Goal: Communication & Community: Participate in discussion

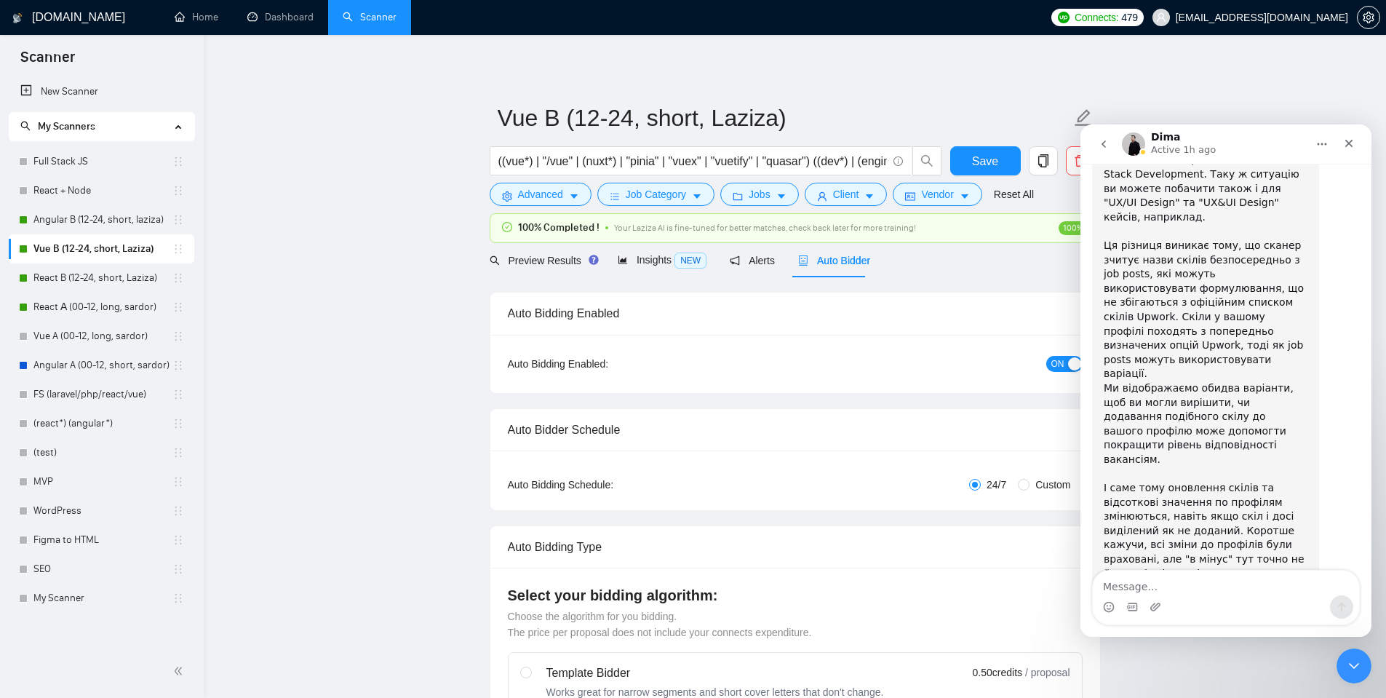
click at [1346, 674] on icon "Close Intercom Messenger" at bounding box center [1353, 665] width 17 height 17
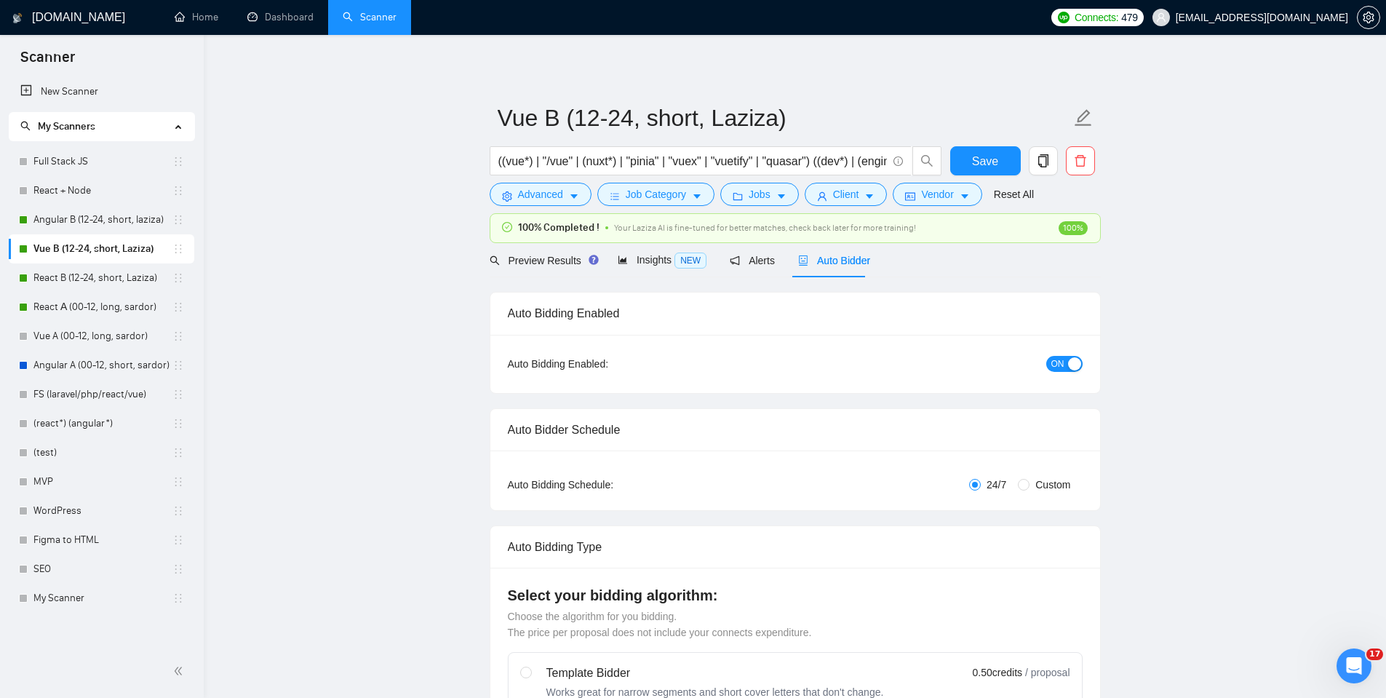
scroll to position [2401, 0]
click at [1354, 658] on icon "Open Intercom Messenger" at bounding box center [1354, 666] width 24 height 24
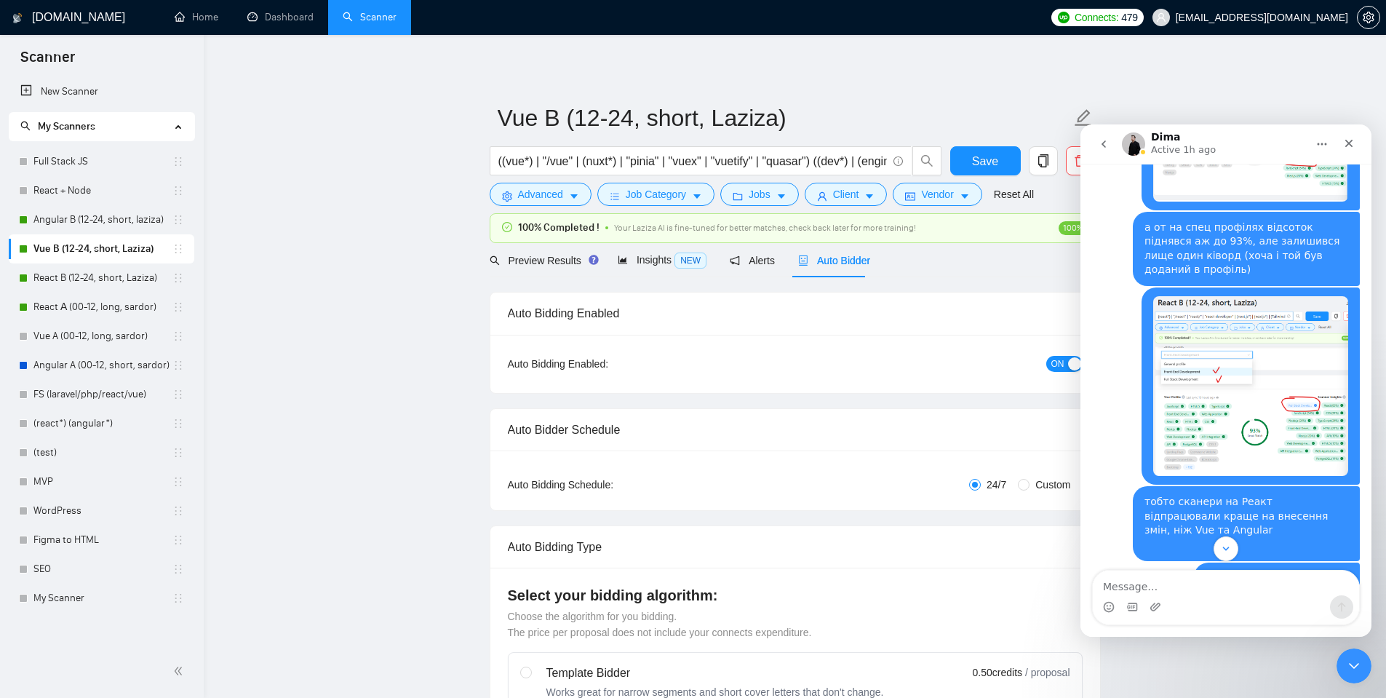
scroll to position [845, 0]
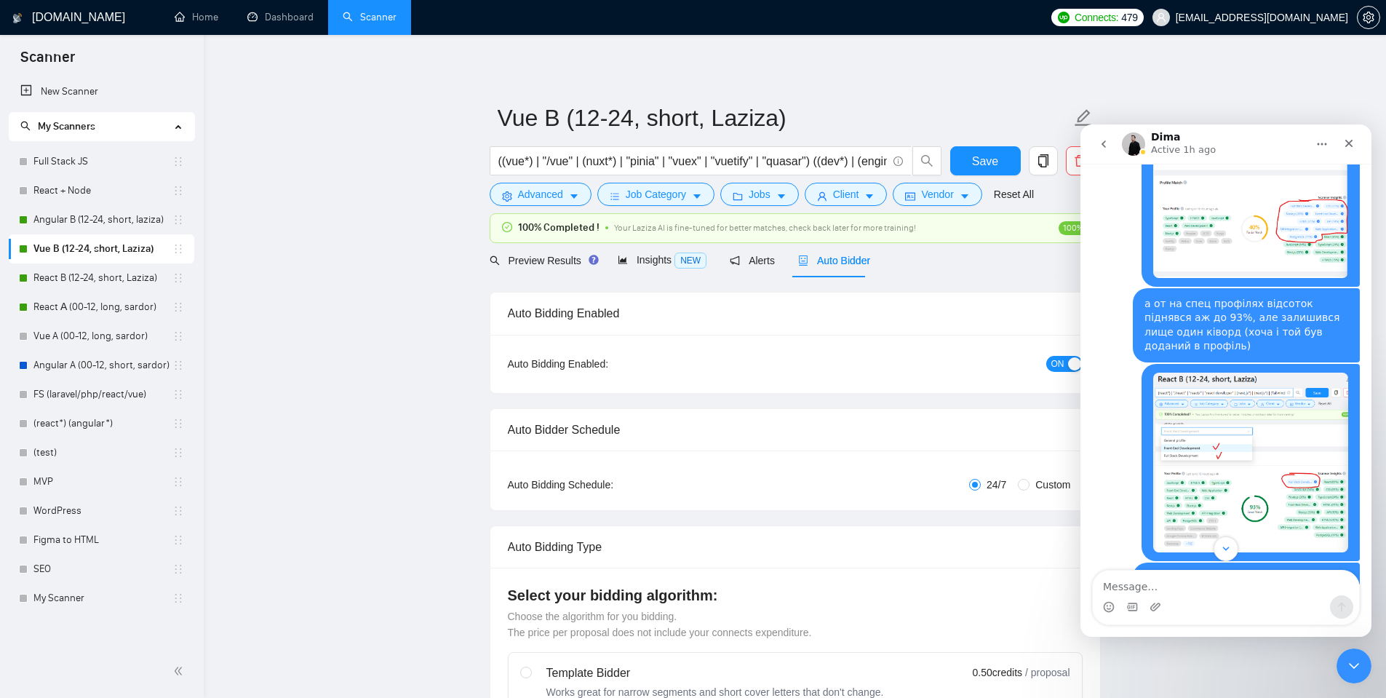
click at [1106, 143] on icon "go back" at bounding box center [1104, 144] width 12 height 12
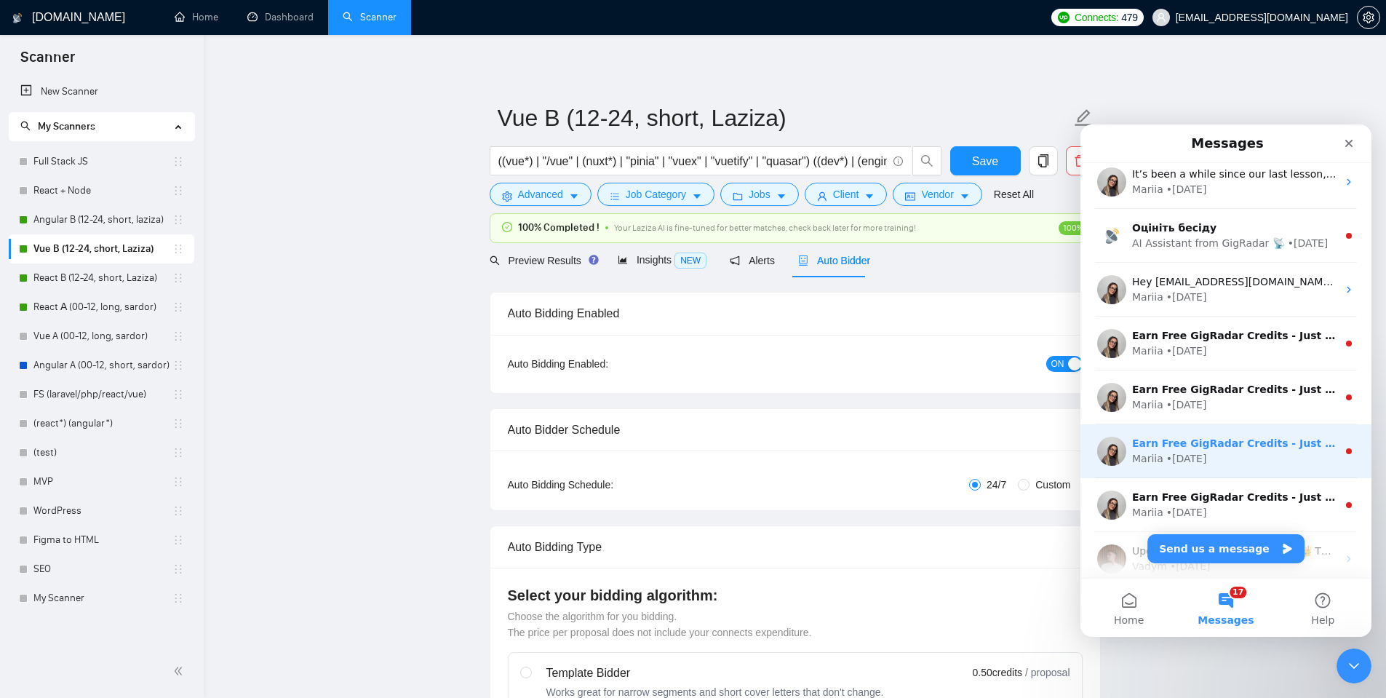
scroll to position [218, 0]
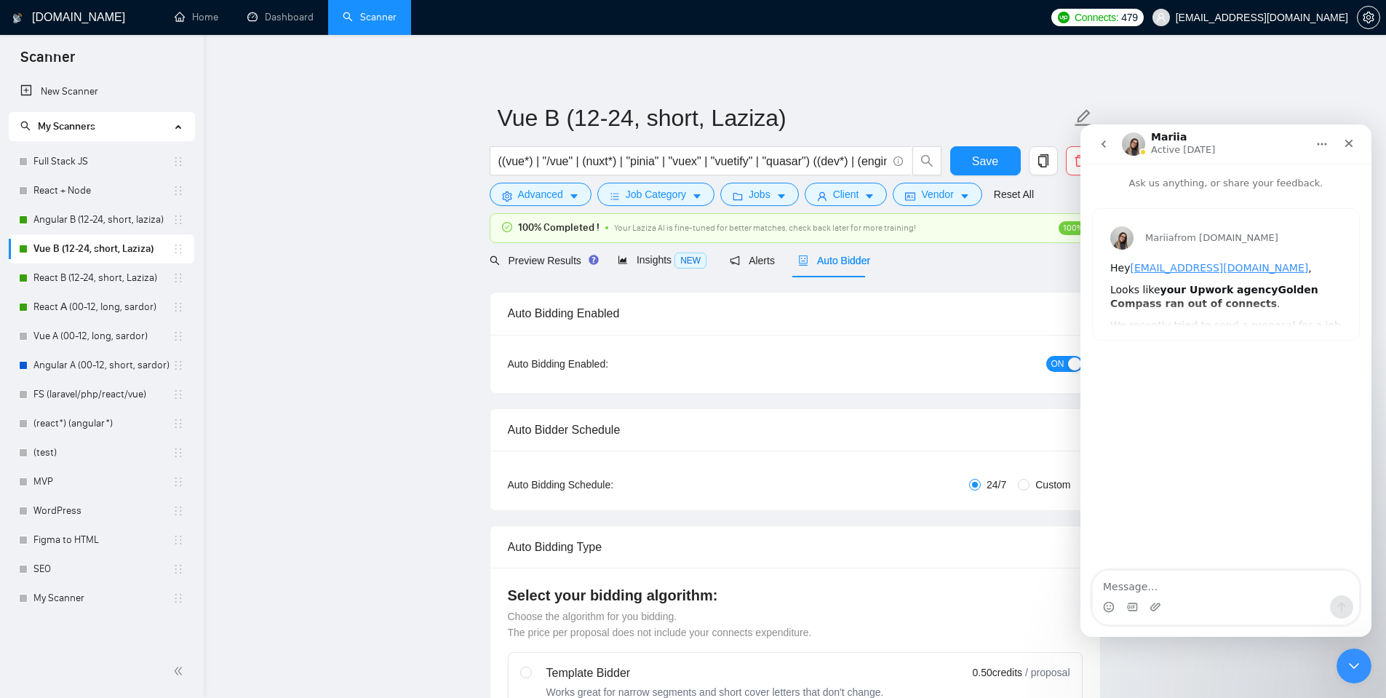
click at [1105, 148] on icon "go back" at bounding box center [1104, 144] width 12 height 12
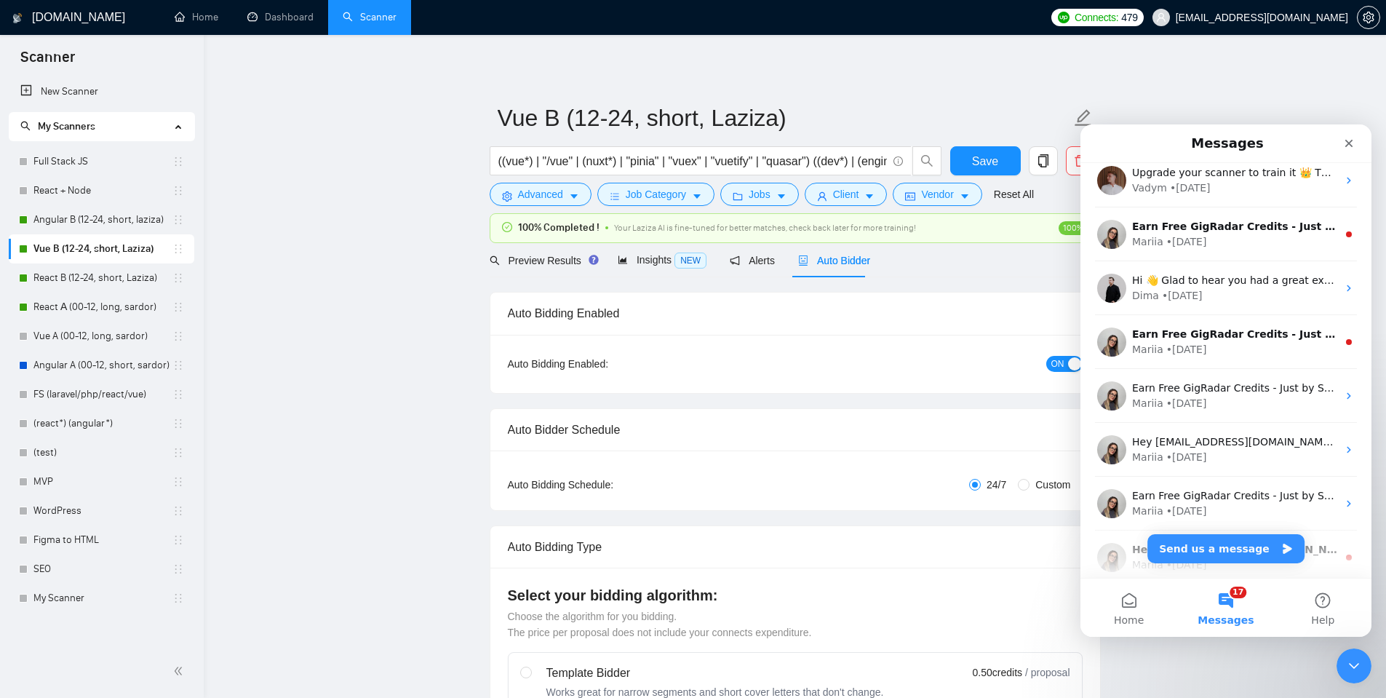
scroll to position [655, 0]
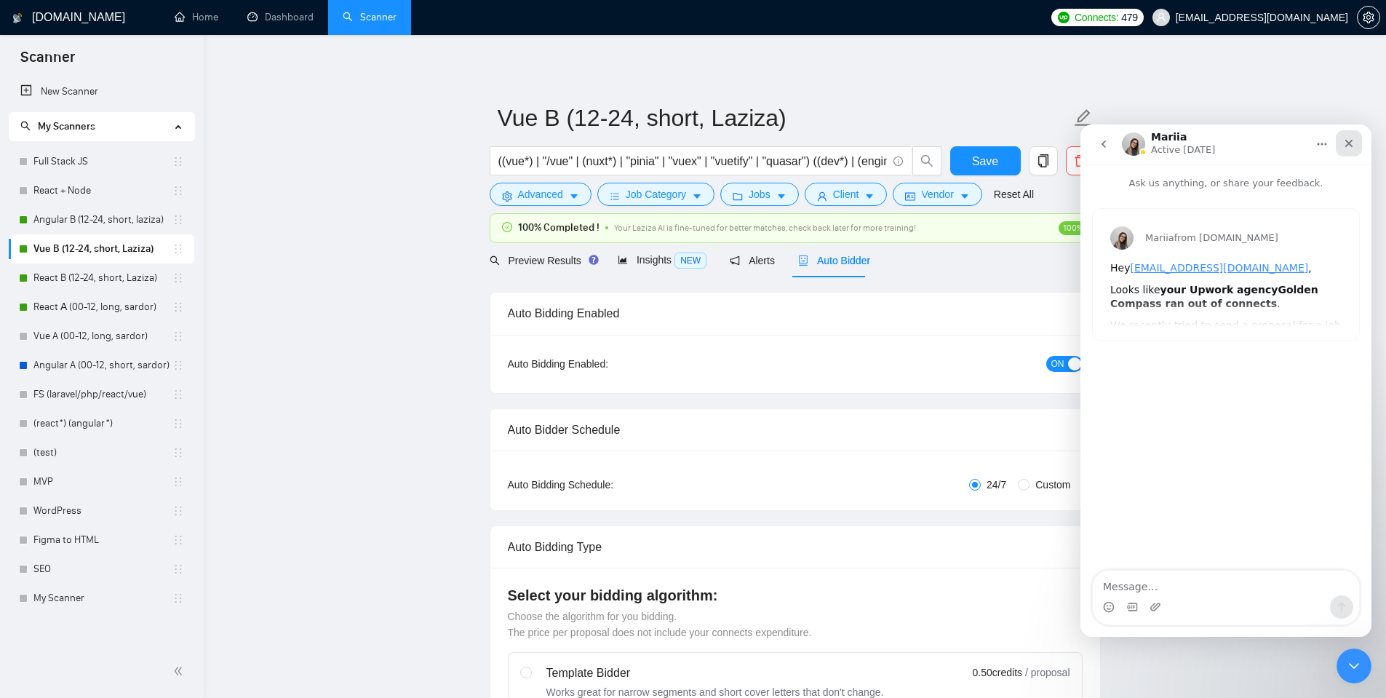
click at [1341, 143] on div "Close" at bounding box center [1349, 143] width 26 height 26
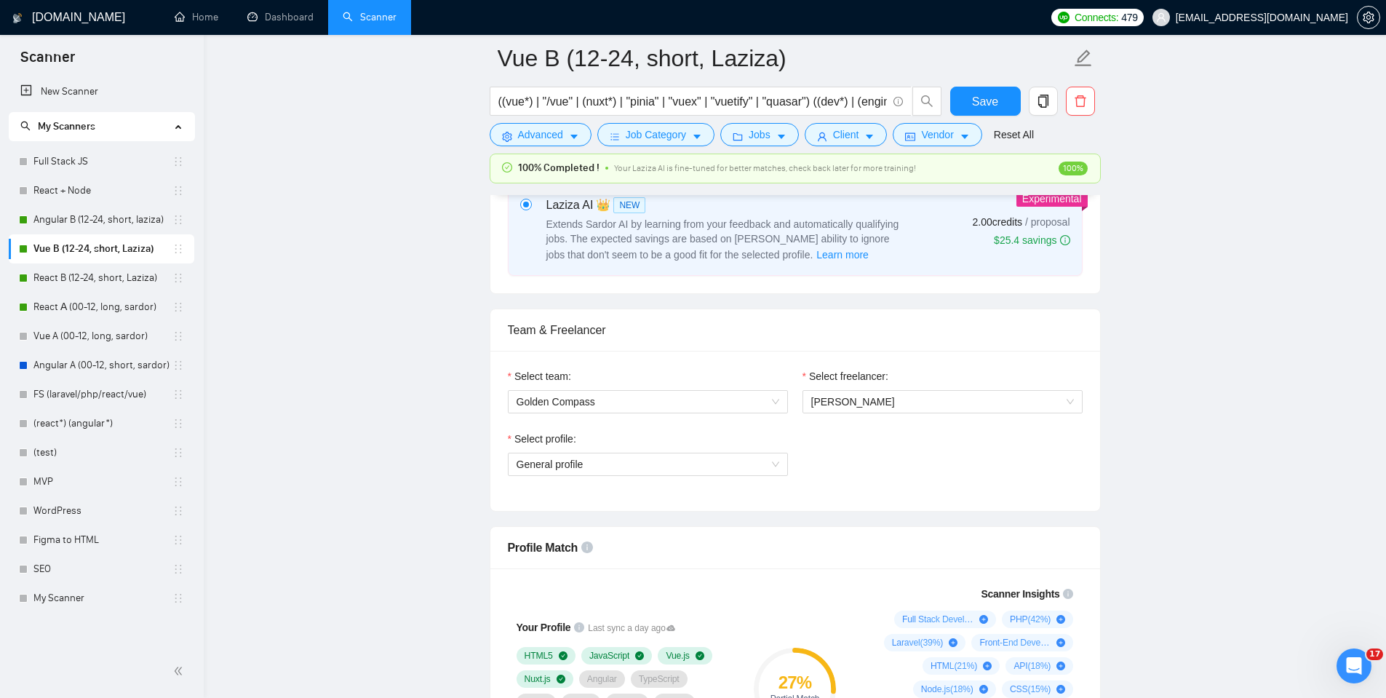
scroll to position [727, 0]
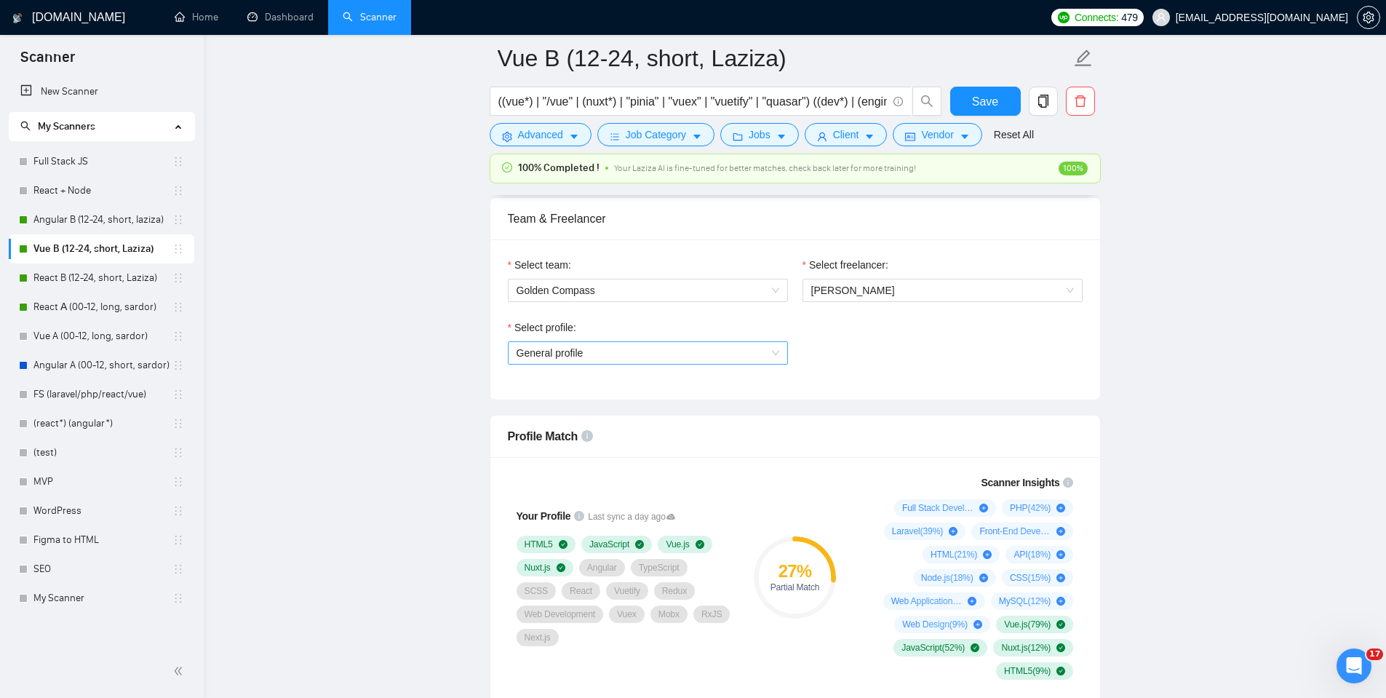
click at [591, 351] on span "General profile" at bounding box center [647, 353] width 263 height 22
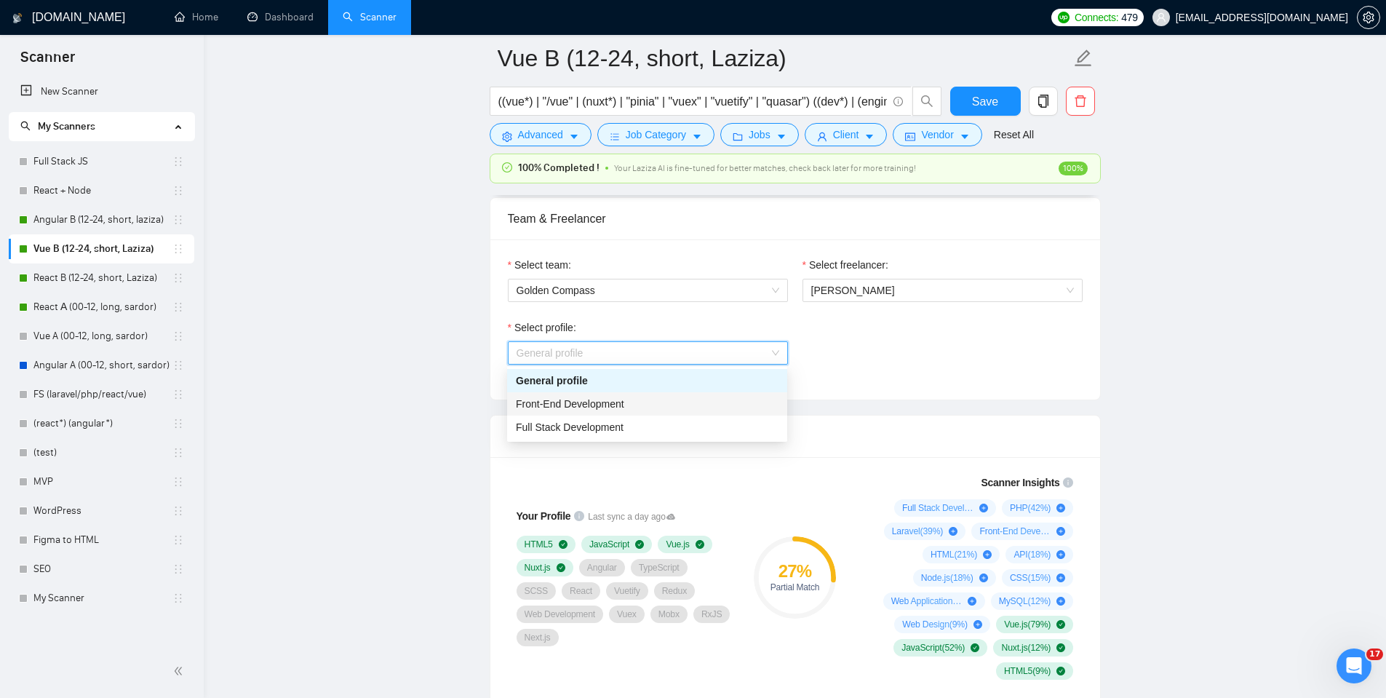
drag, startPoint x: 572, startPoint y: 408, endPoint x: 576, endPoint y: 376, distance: 32.3
click at [572, 408] on span "Front-End Development" at bounding box center [570, 404] width 108 height 12
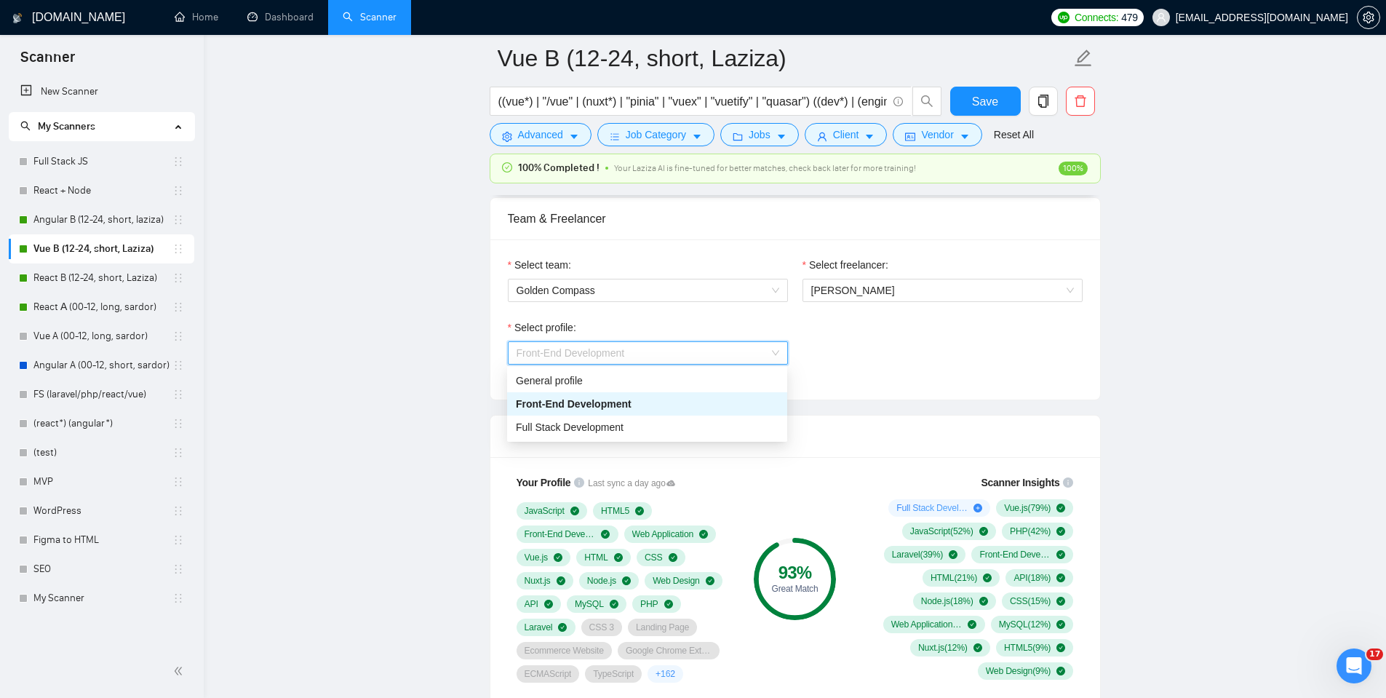
click at [578, 349] on span "Front-End Development" at bounding box center [570, 353] width 108 height 12
click at [575, 383] on div "General profile" at bounding box center [647, 380] width 263 height 16
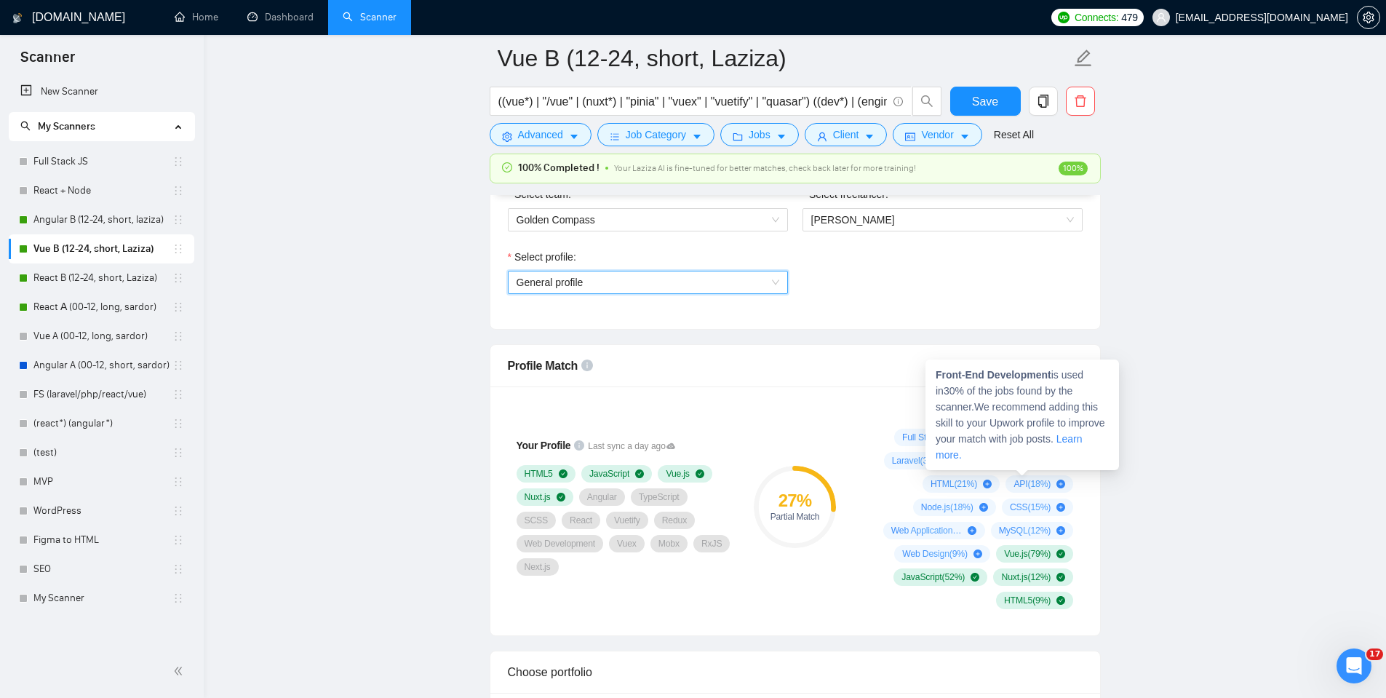
scroll to position [800, 0]
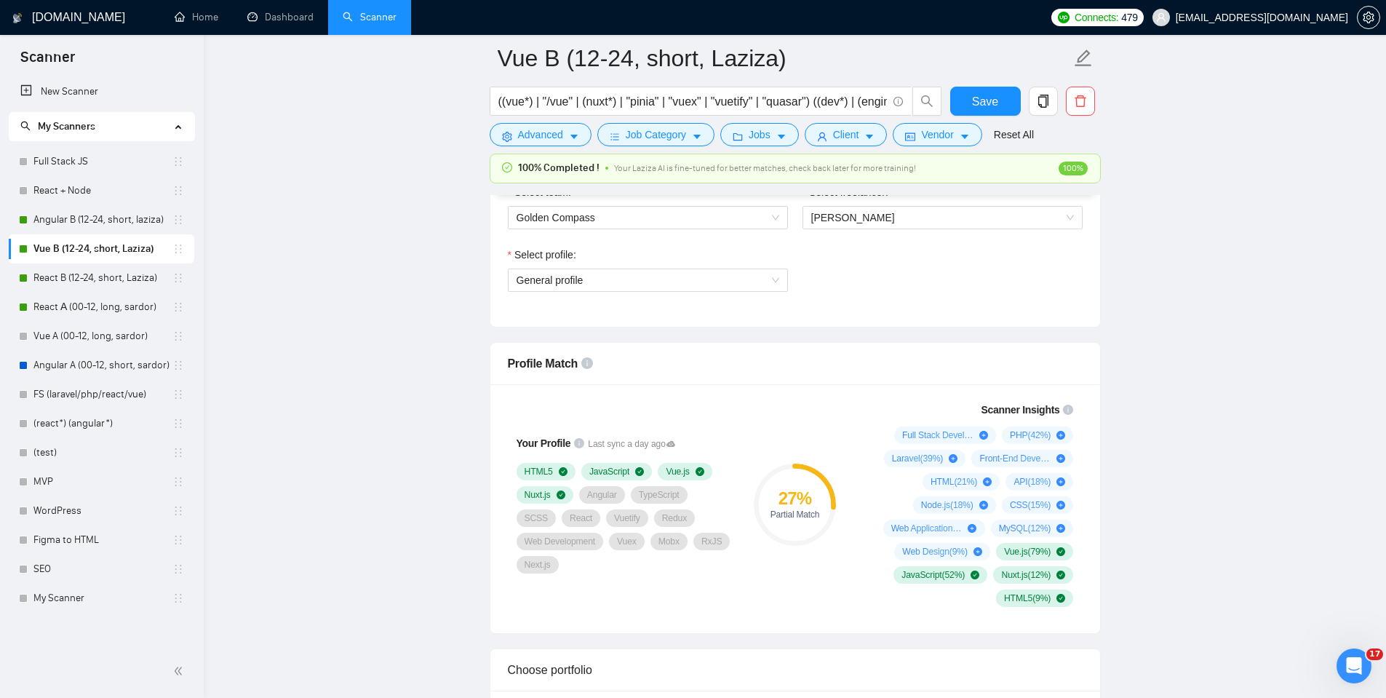
click at [1354, 670] on icon "Open Intercom Messenger" at bounding box center [1354, 666] width 24 height 24
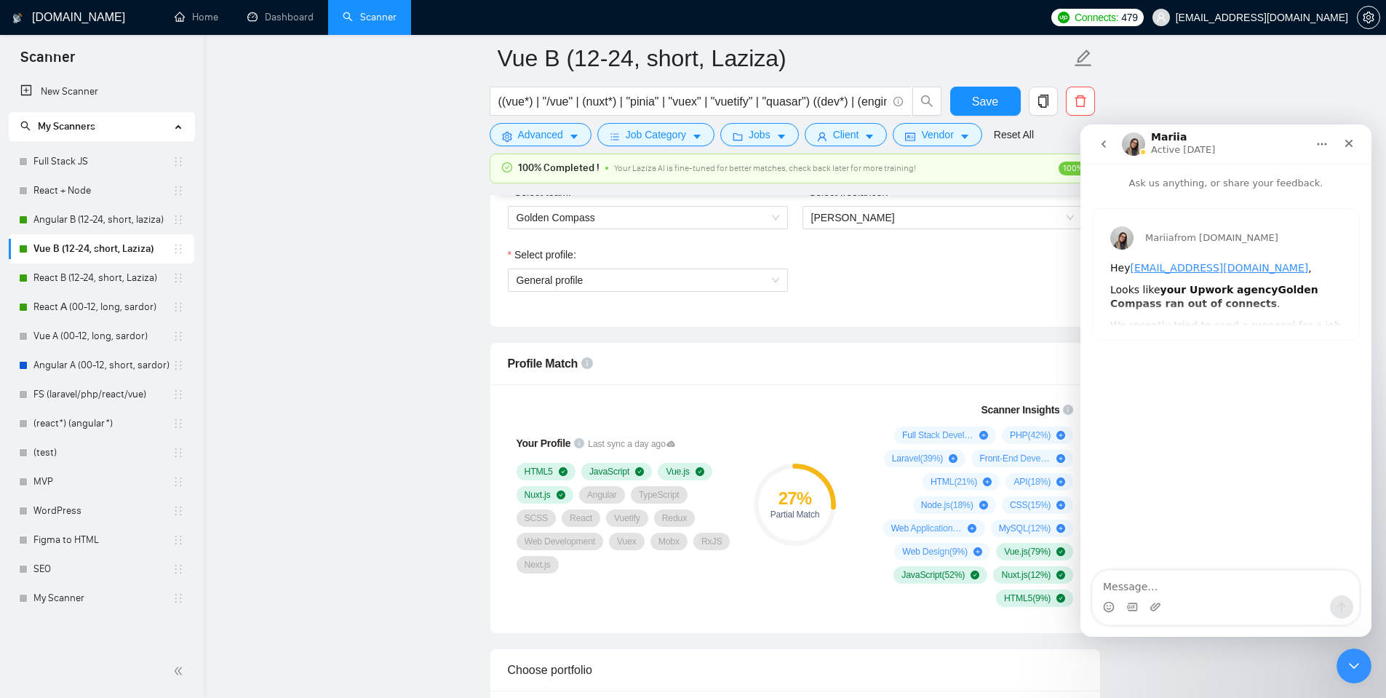
click at [1103, 140] on icon "go back" at bounding box center [1104, 144] width 12 height 12
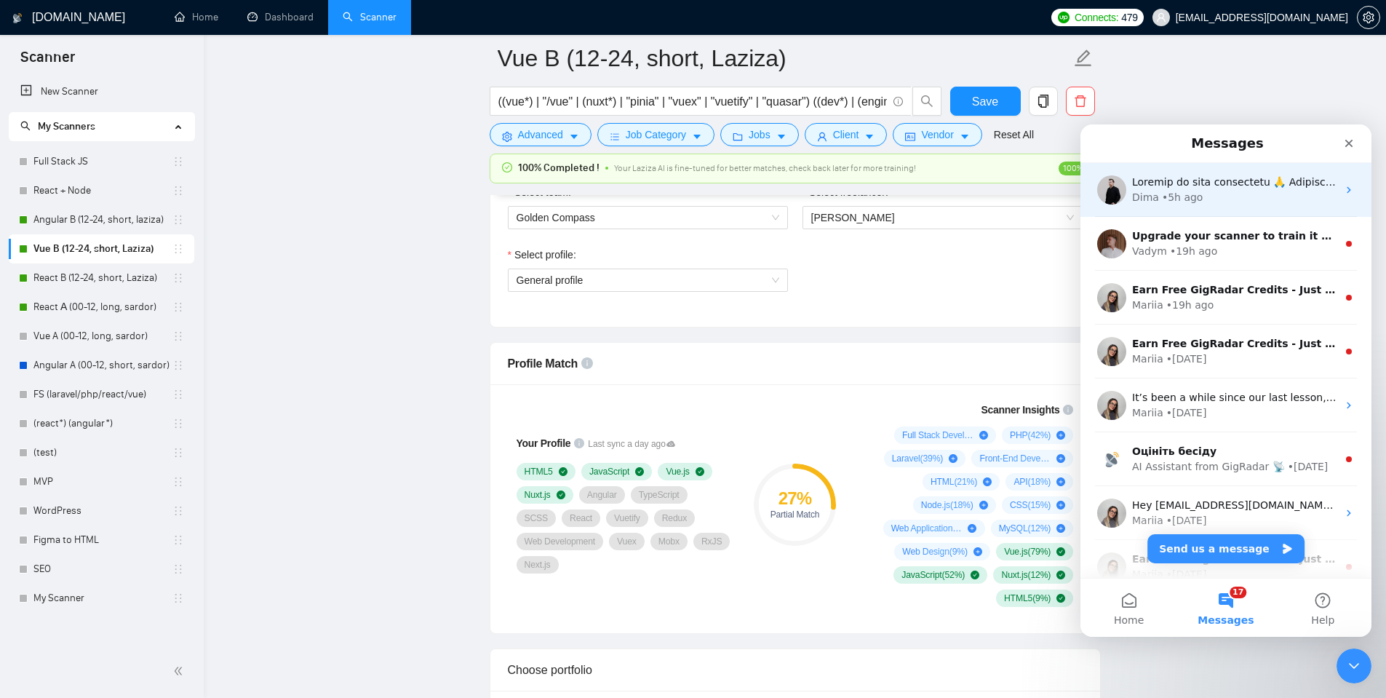
click at [1162, 198] on div "• 5h ago" at bounding box center [1182, 197] width 41 height 15
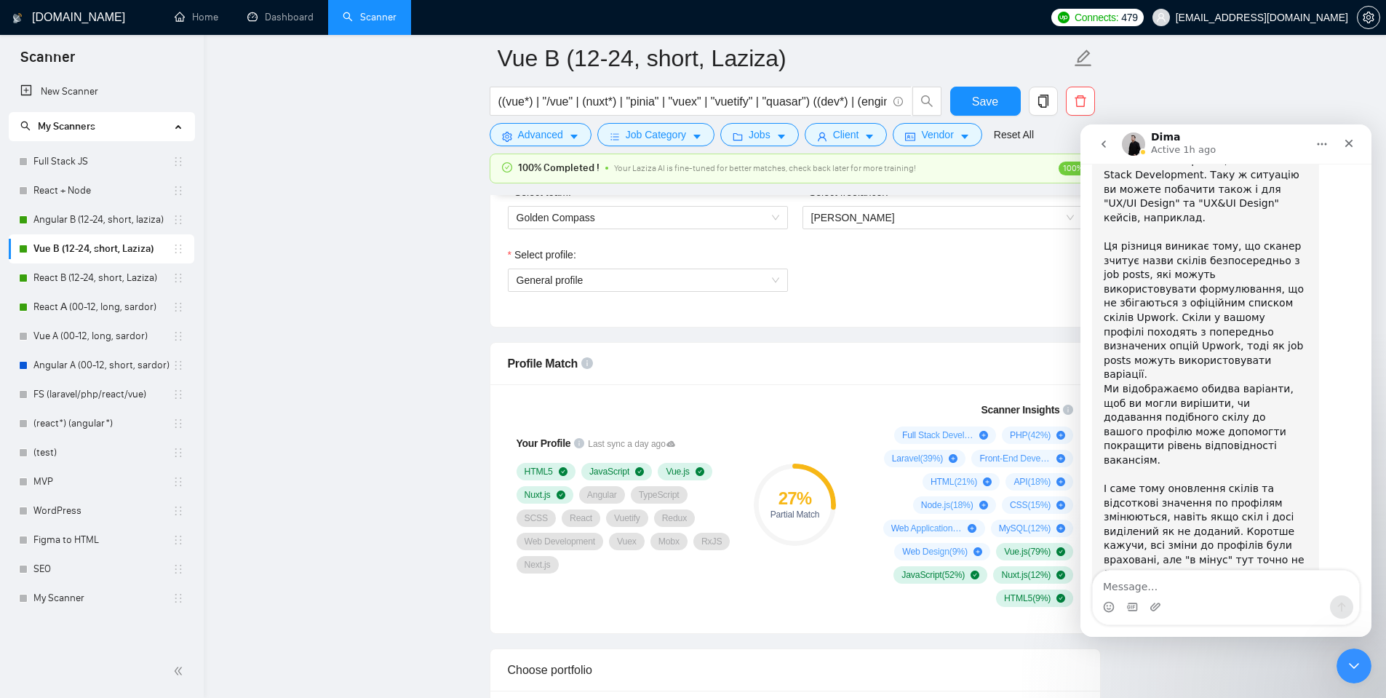
scroll to position [2403, 0]
click at [1195, 585] on textarea "Message…" at bounding box center [1226, 582] width 266 height 25
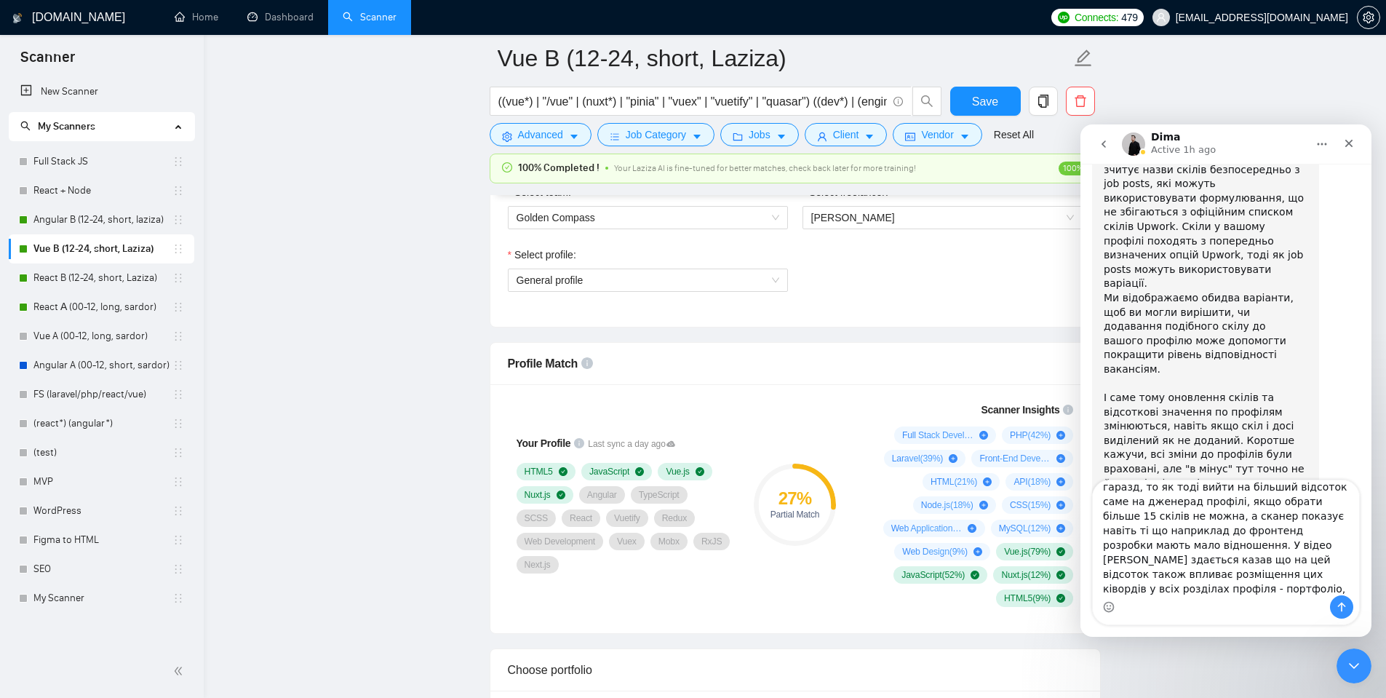
scroll to position [24, 0]
type textarea "гаразд, то як тоді вийти на більший відсоток саме на дженерад профілі, якщо обр…"
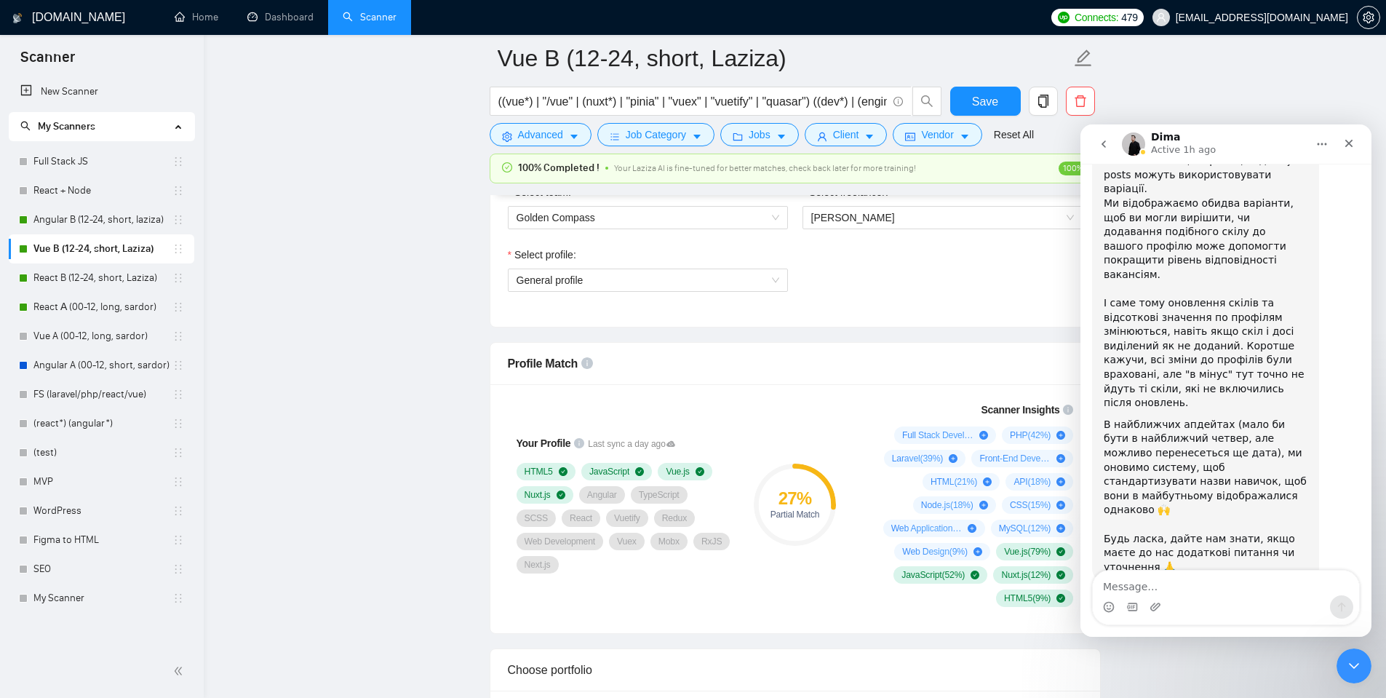
scroll to position [2589, 0]
